Goal: Find specific page/section: Find specific page/section

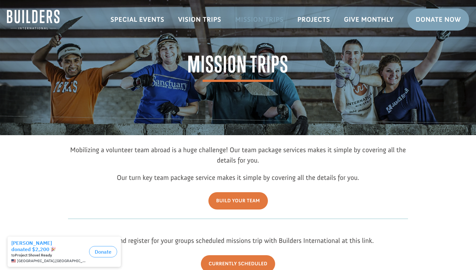
click at [243, 21] on link "Mission Trips" at bounding box center [259, 19] width 62 height 18
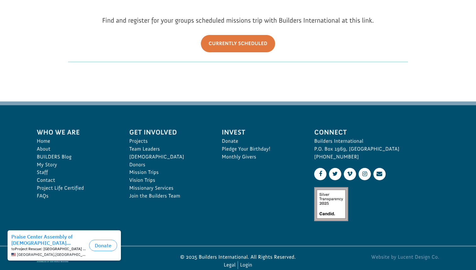
scroll to position [221, 0]
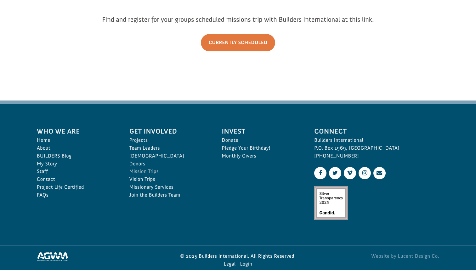
click at [148, 172] on link "Mission Trips" at bounding box center [168, 171] width 79 height 8
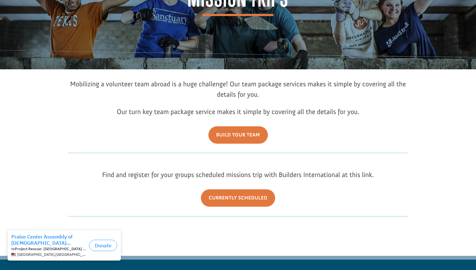
scroll to position [66, 0]
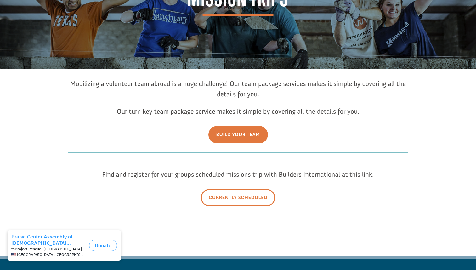
click at [212, 195] on link "Currently Scheduled" at bounding box center [238, 197] width 75 height 17
